Goal: Task Accomplishment & Management: Manage account settings

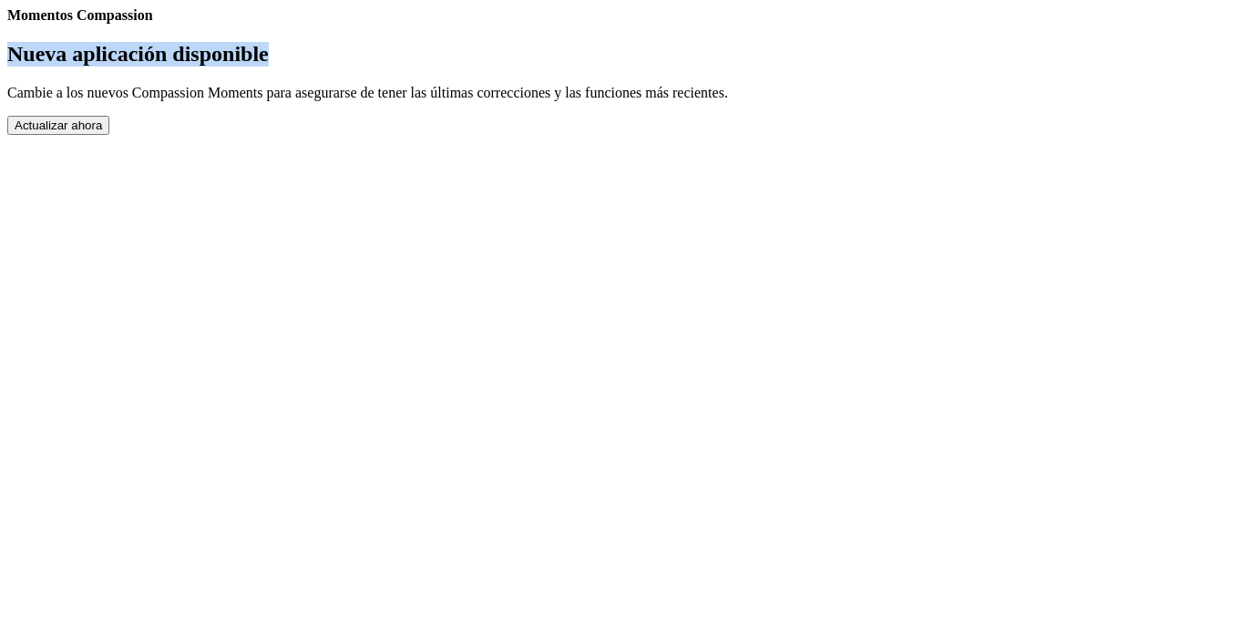
drag, startPoint x: 1069, startPoint y: 252, endPoint x: 810, endPoint y: 40, distance: 334.7
click at [810, 40] on body "Momentos Compassion Nueva aplicación disponible Cambie a los nuevos Compassion …" at bounding box center [620, 71] width 1226 height 128
click at [7, 24] on link "Ajustes" at bounding box center [7, 24] width 0 height 0
select select "es"
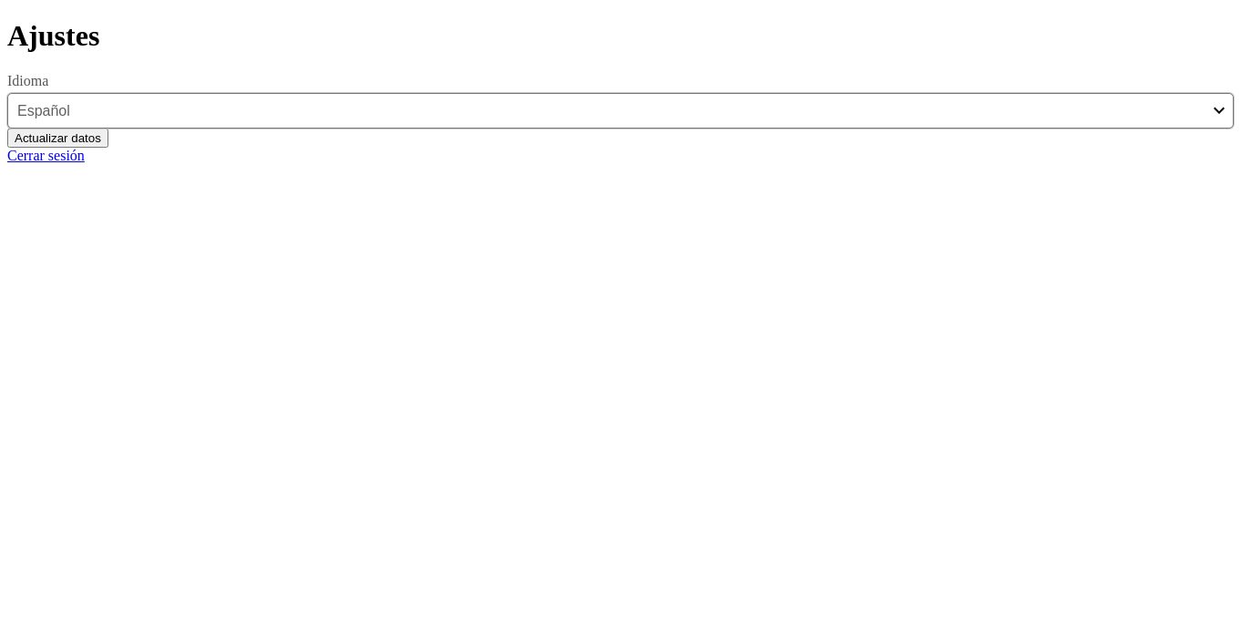
click at [85, 163] on link "Cerrar sesión" at bounding box center [45, 155] width 77 height 15
select select "es"
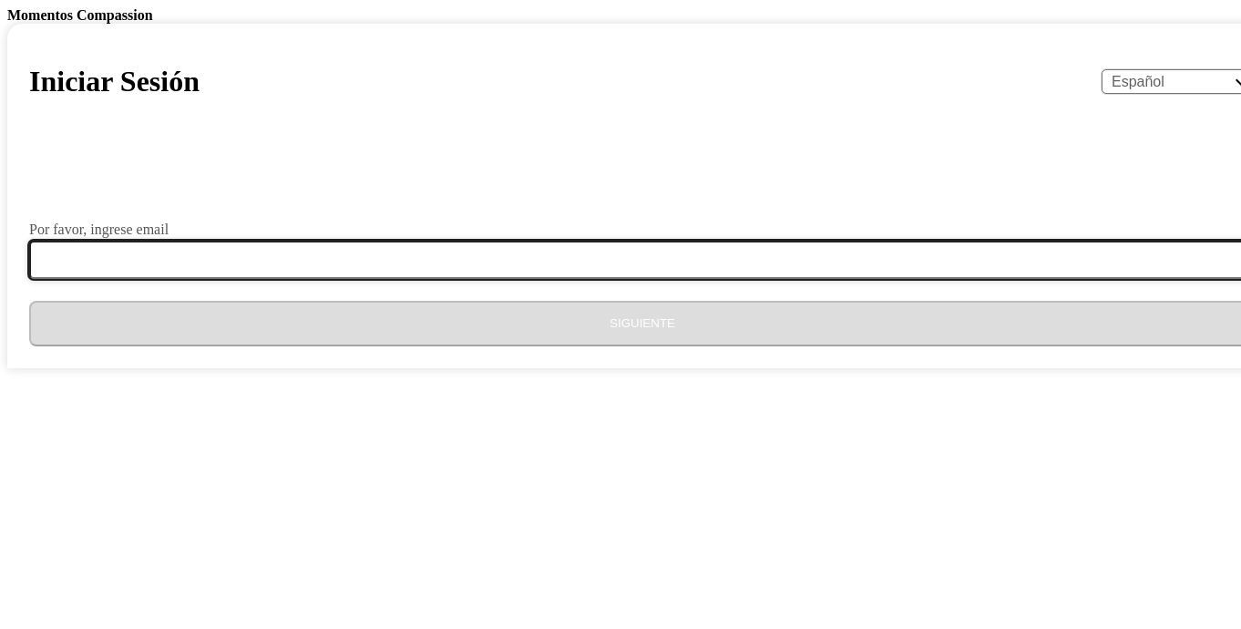
click at [607, 279] on input "Por favor, ingrese email" at bounding box center [653, 260] width 1248 height 38
type input "[EMAIL_ADDRESS][DOMAIN_NAME]"
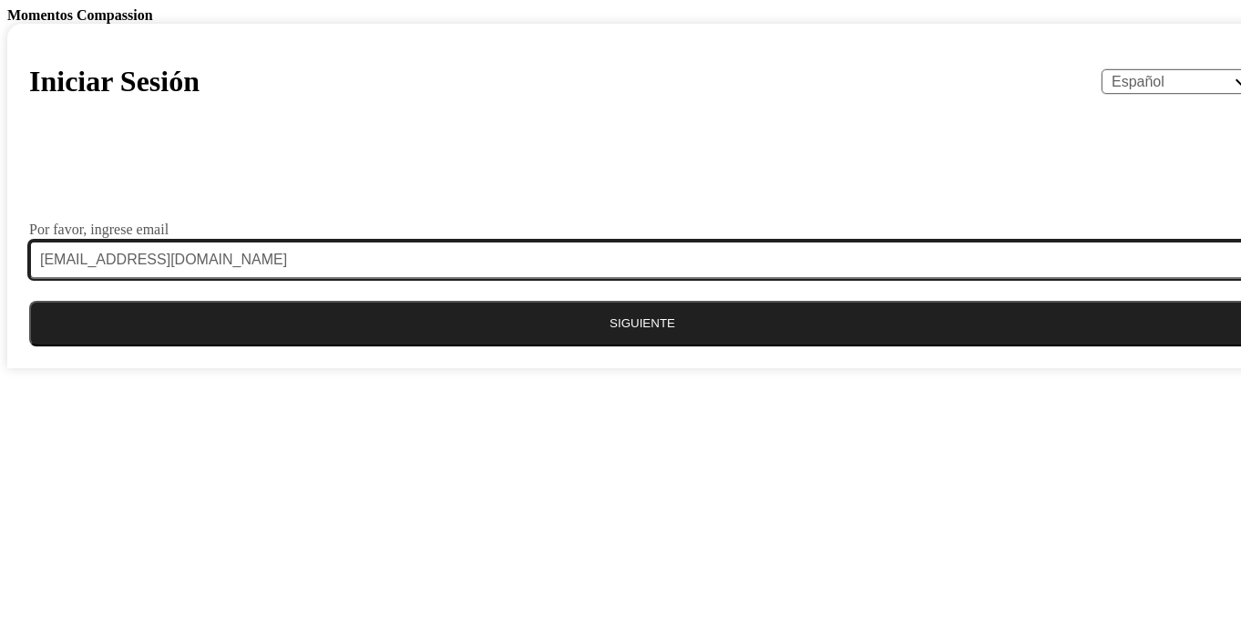
click at [29, 301] on button "Siguiente" at bounding box center [642, 324] width 1226 height 46
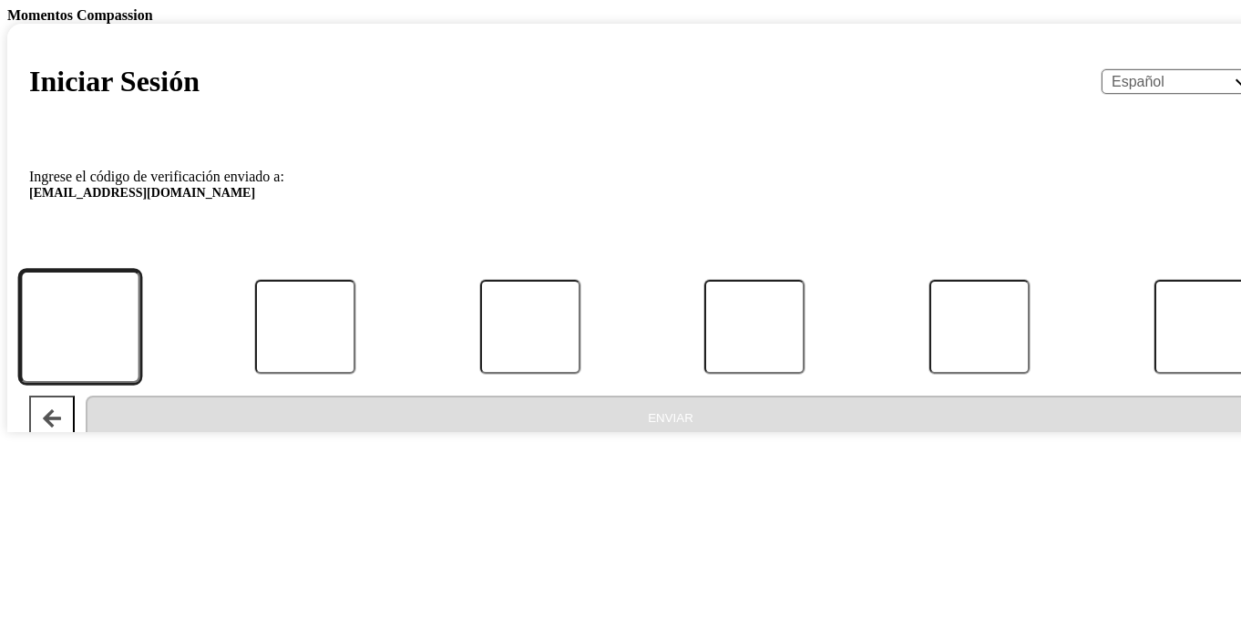
click at [140, 384] on input "Código" at bounding box center [80, 327] width 120 height 113
type input "9"
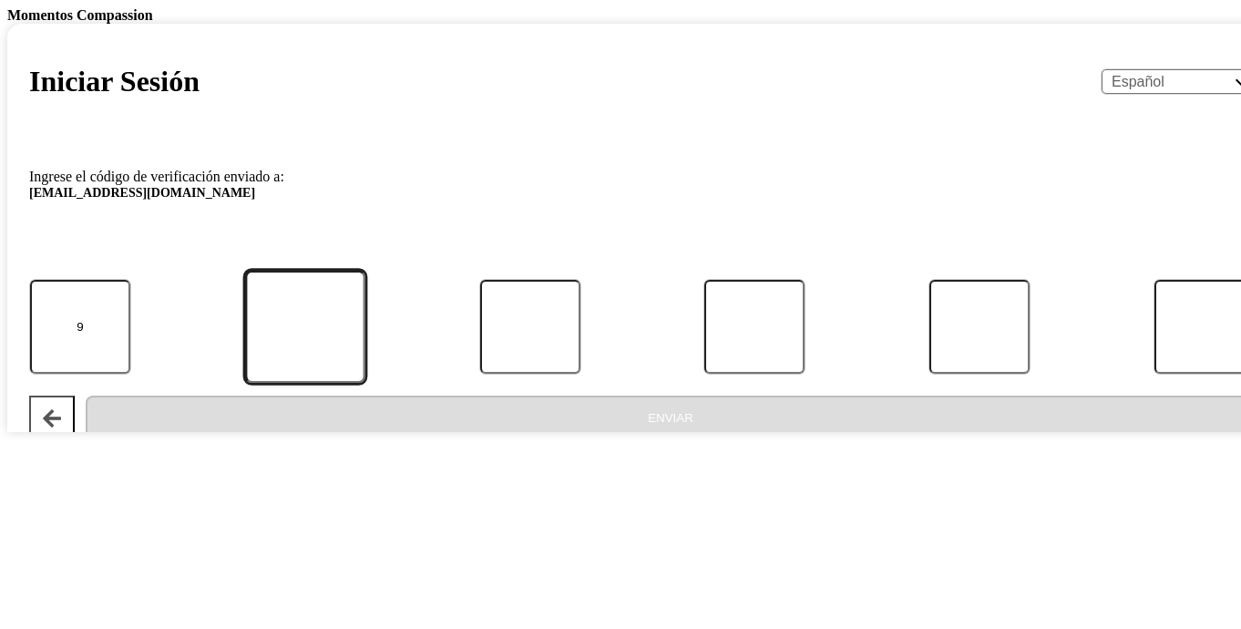
type input "9"
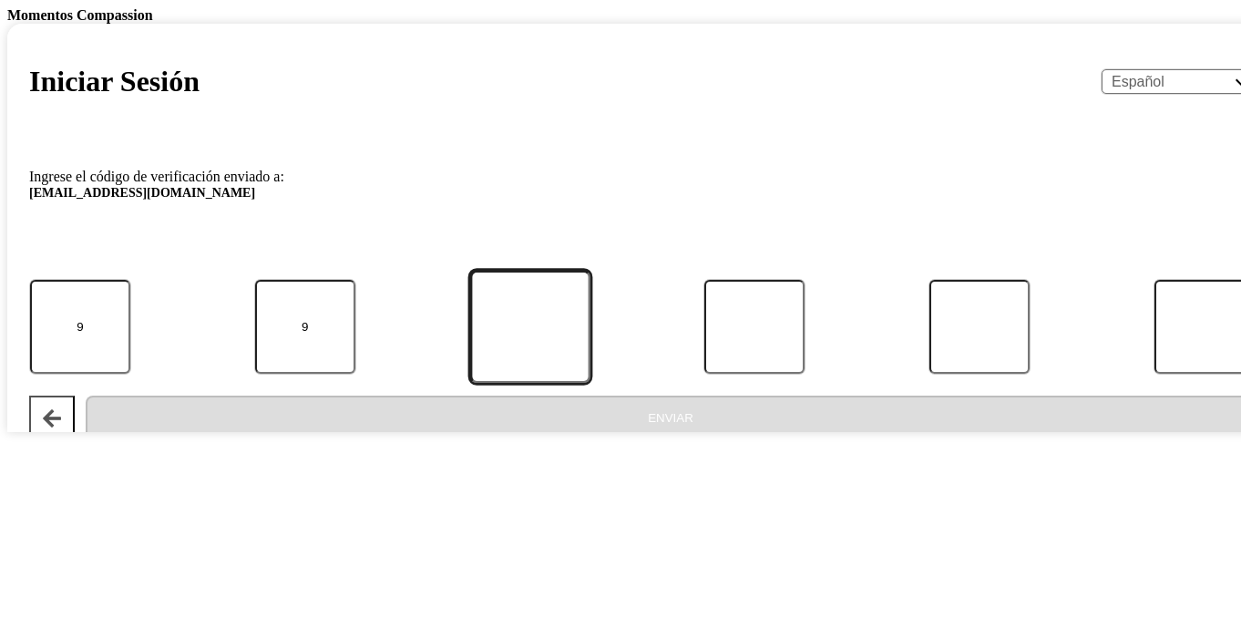
type input "8"
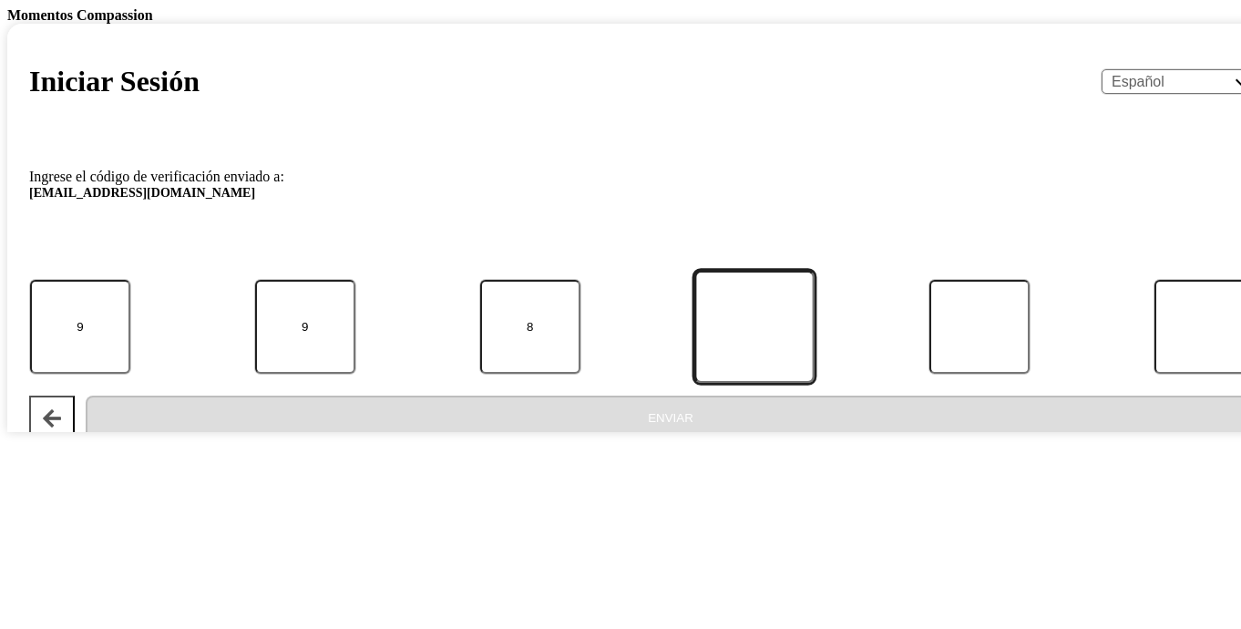
type input "9"
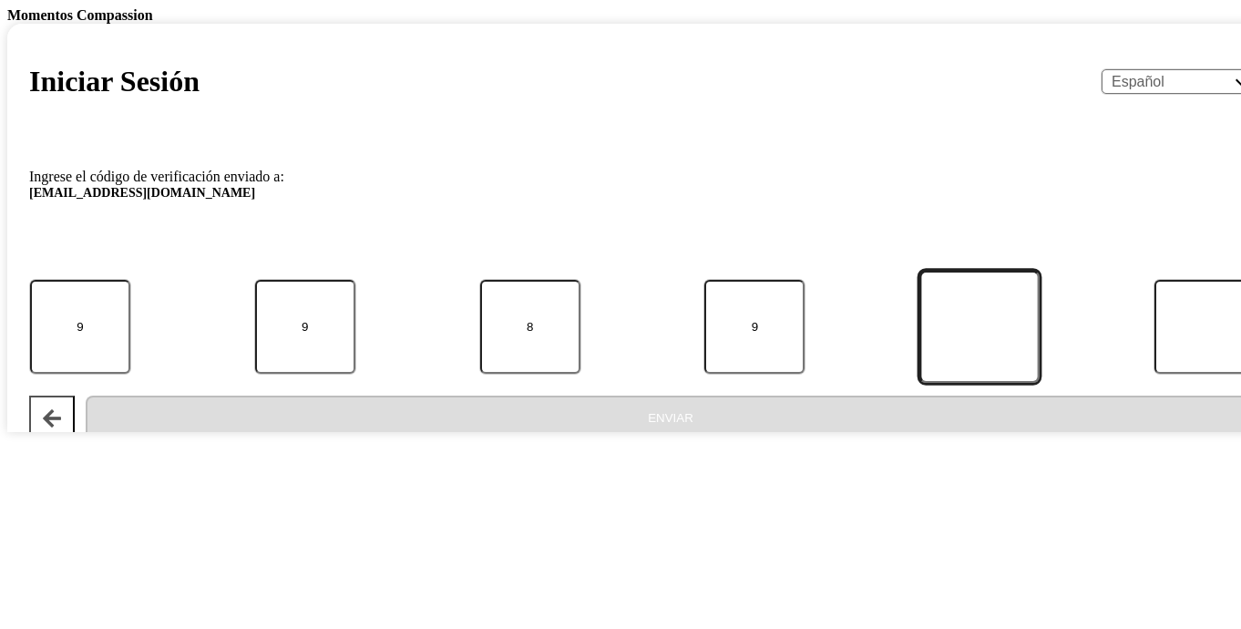
type input "0"
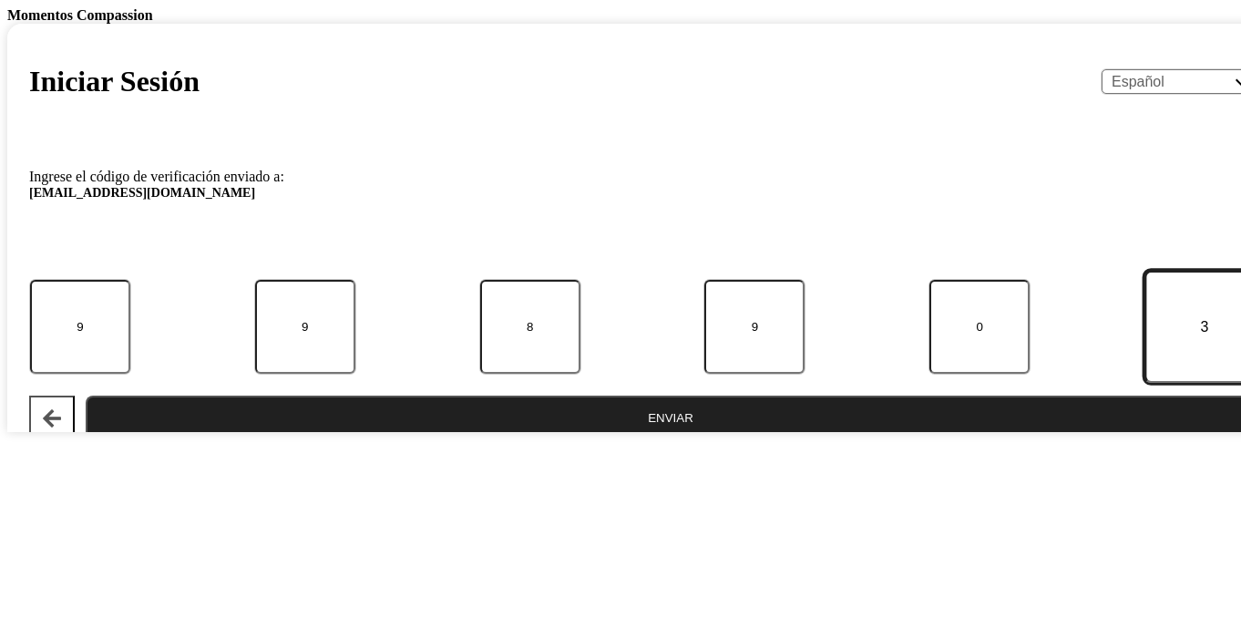
type input "3"
click at [86, 395] on button "Enviar" at bounding box center [671, 418] width 1170 height 46
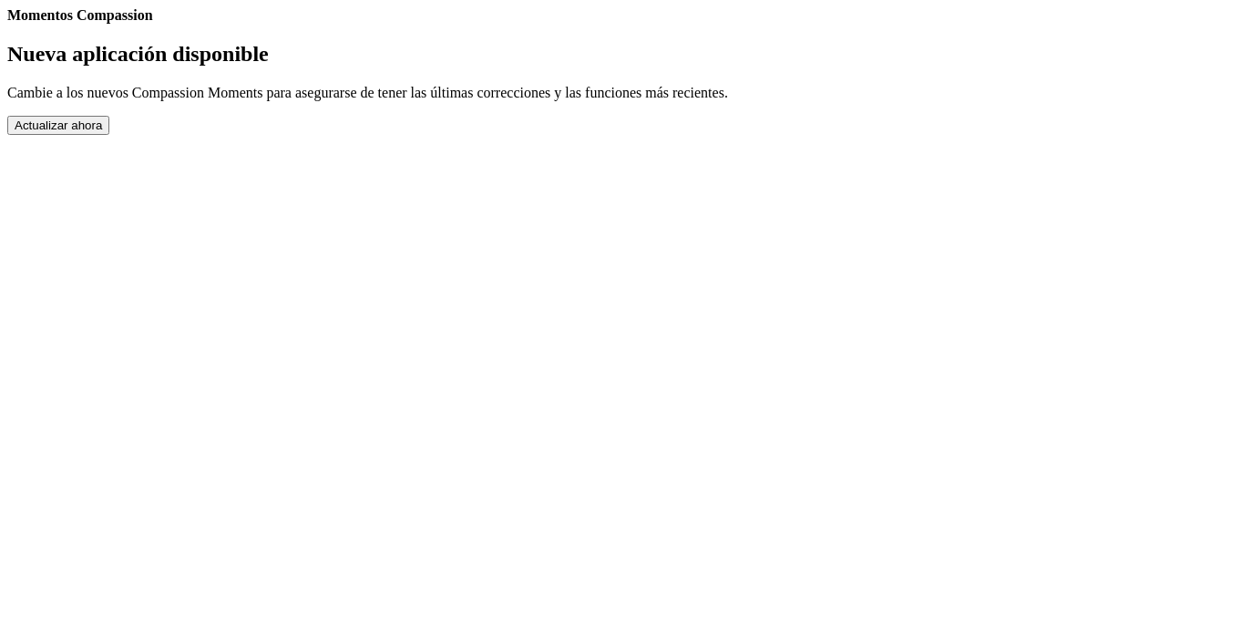
click at [109, 135] on button "Actualizar ahora" at bounding box center [58, 125] width 102 height 19
